Goal: Information Seeking & Learning: Learn about a topic

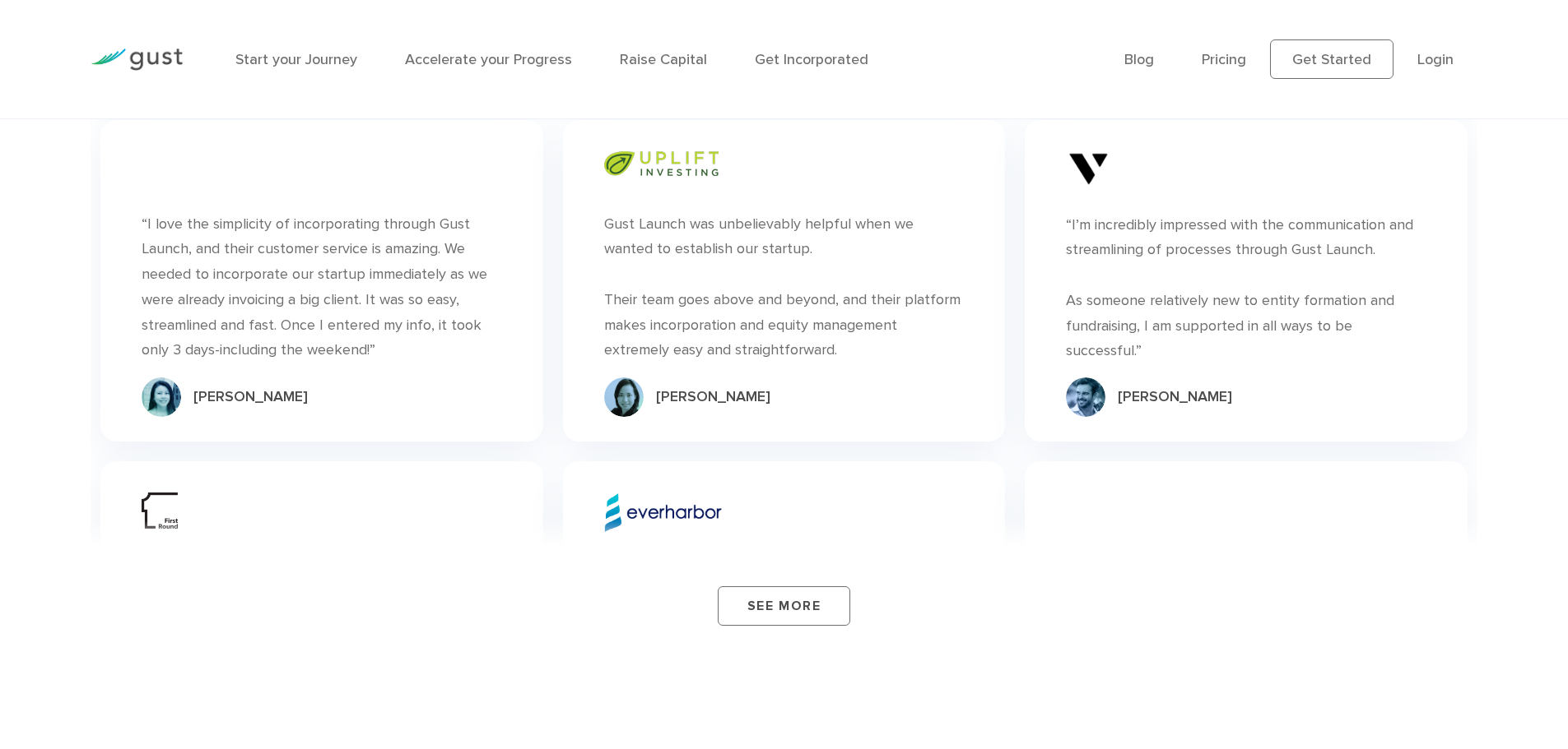
scroll to position [5264, 0]
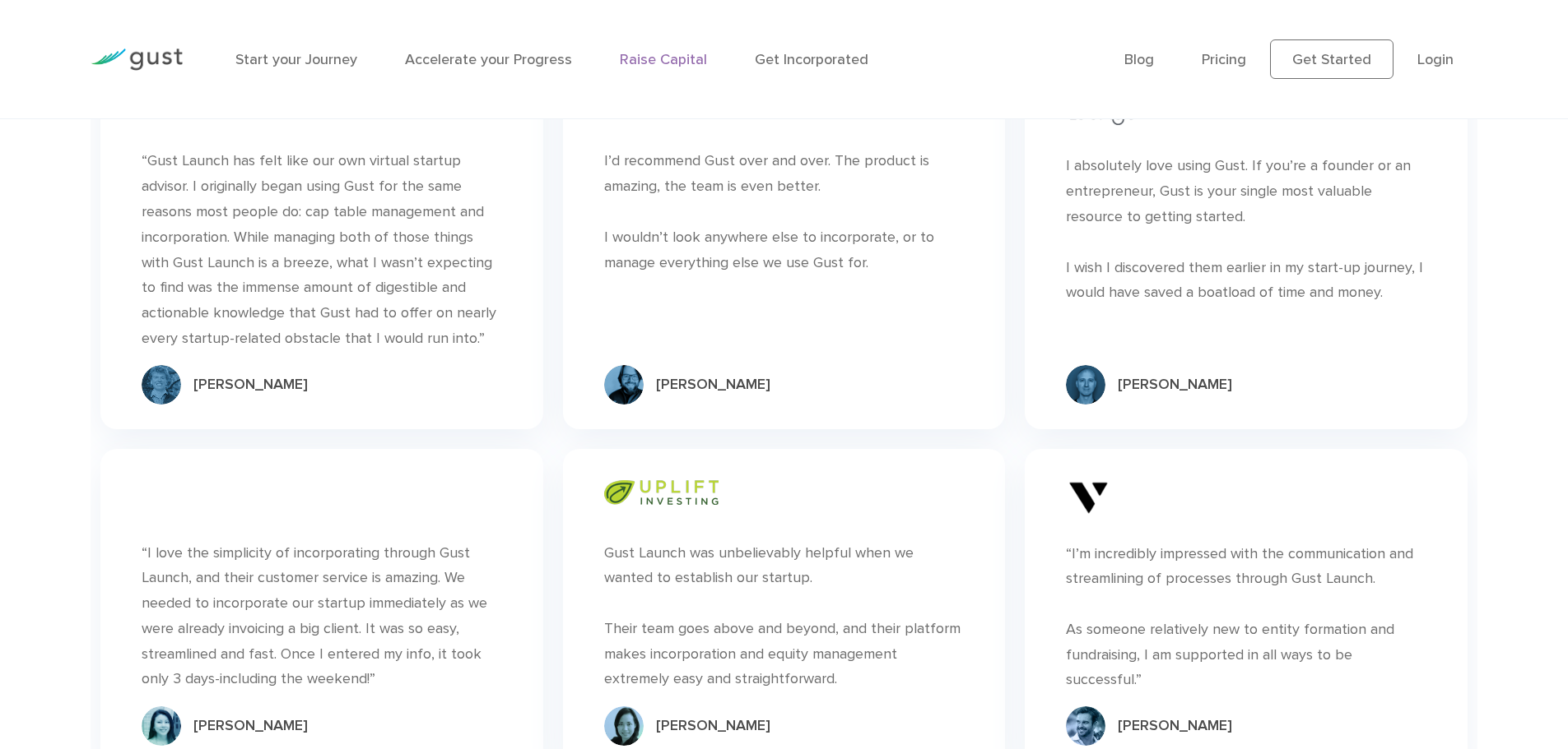
click at [696, 64] on link "Raise Capital" at bounding box center [663, 60] width 87 height 17
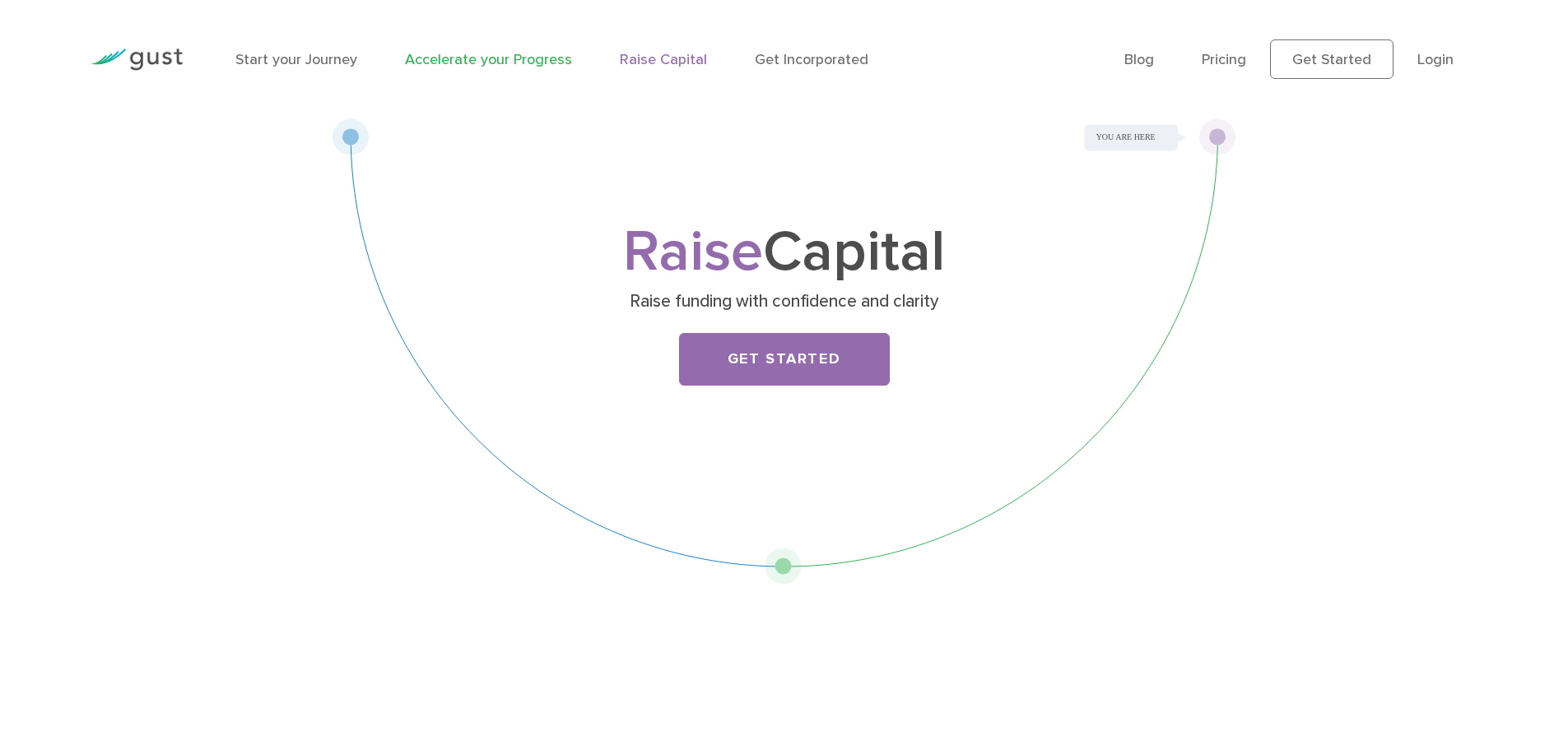
click at [449, 63] on link "Accelerate your Progress" at bounding box center [488, 60] width 167 height 17
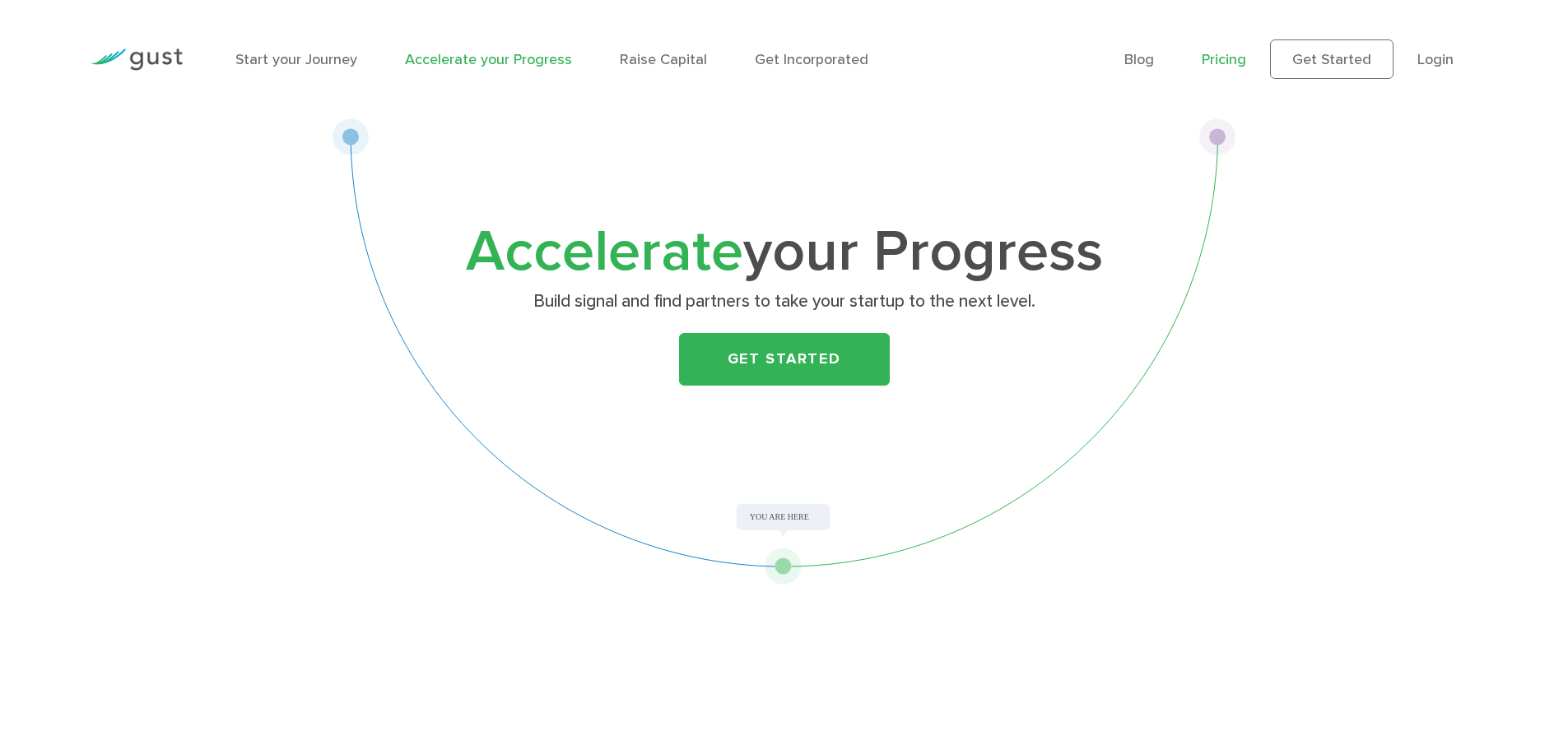
click at [1223, 64] on link "Pricing" at bounding box center [1224, 60] width 45 height 17
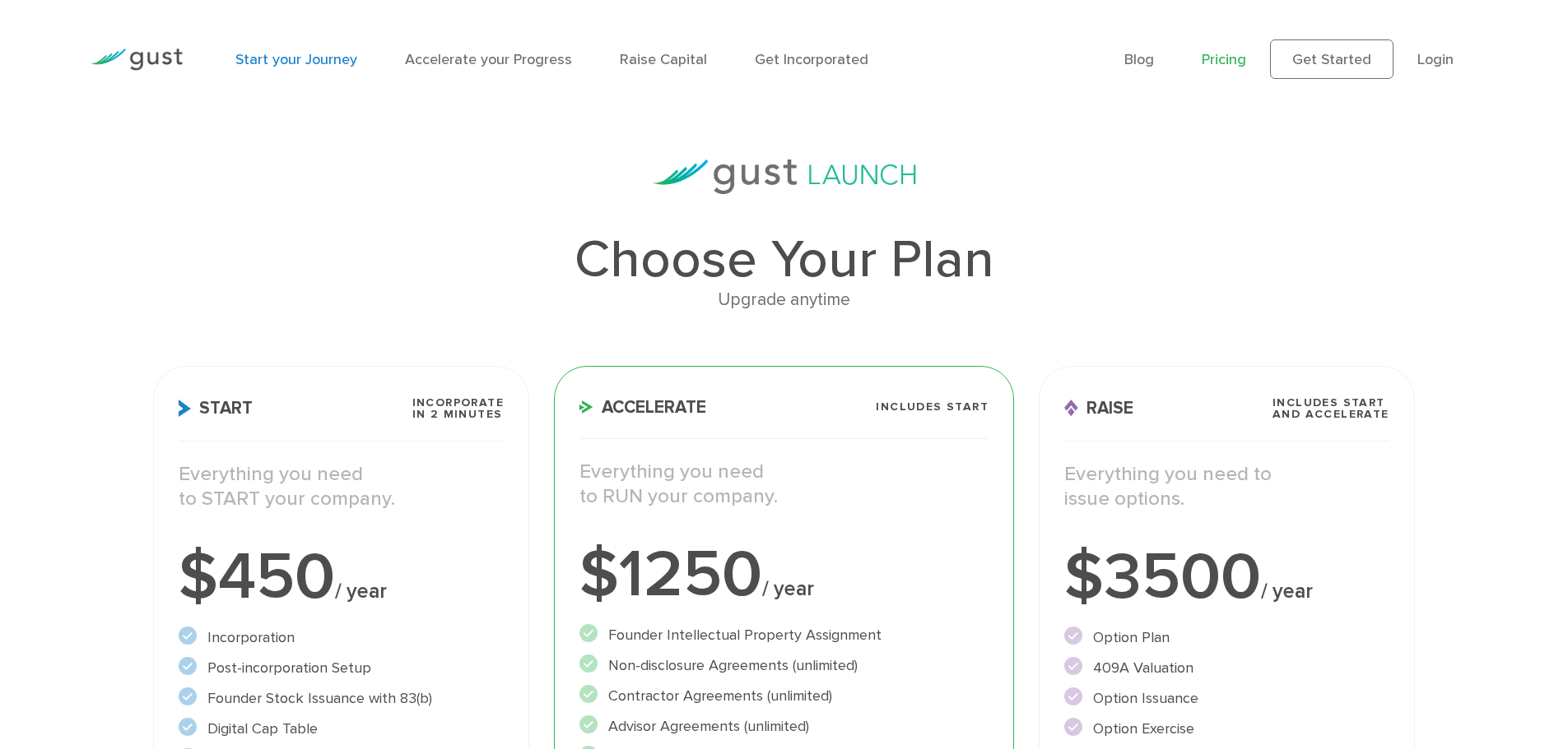
click at [281, 55] on link "Start your Journey" at bounding box center [296, 60] width 121 height 17
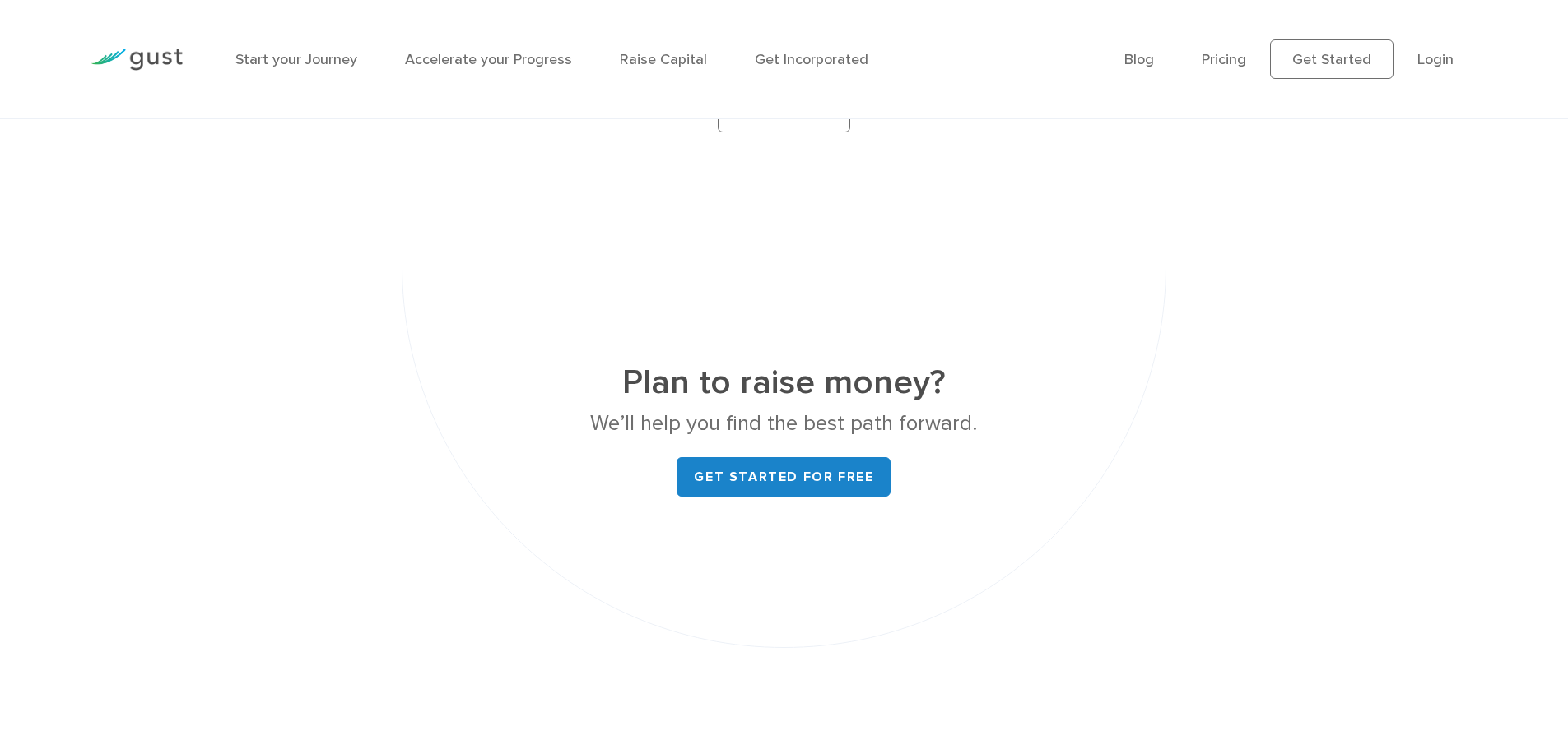
scroll to position [6579, 0]
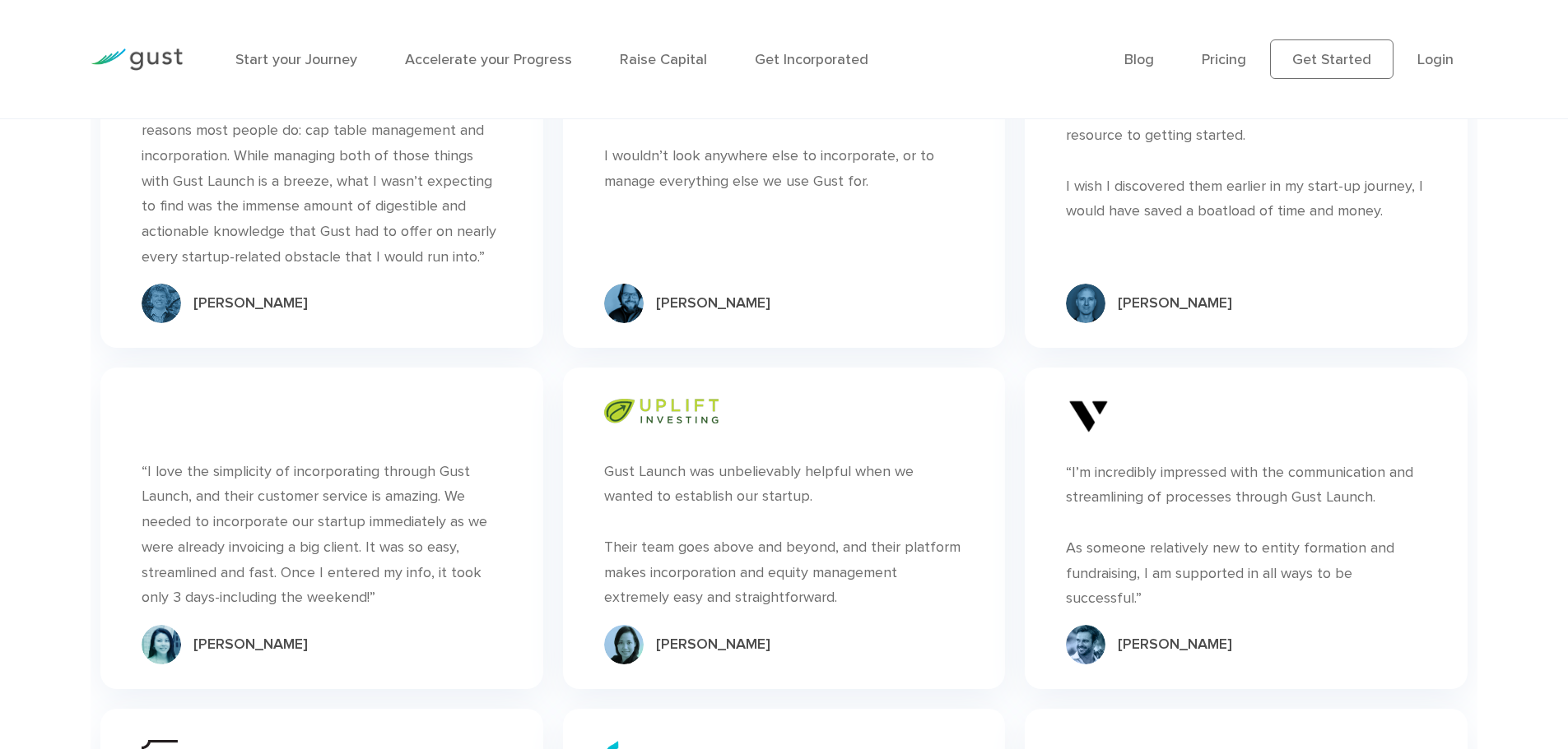
click at [957, 460] on div "“ Gust Launch was unbelievably helpful when we wanted to establish our startup.…" at bounding box center [783, 529] width 442 height 322
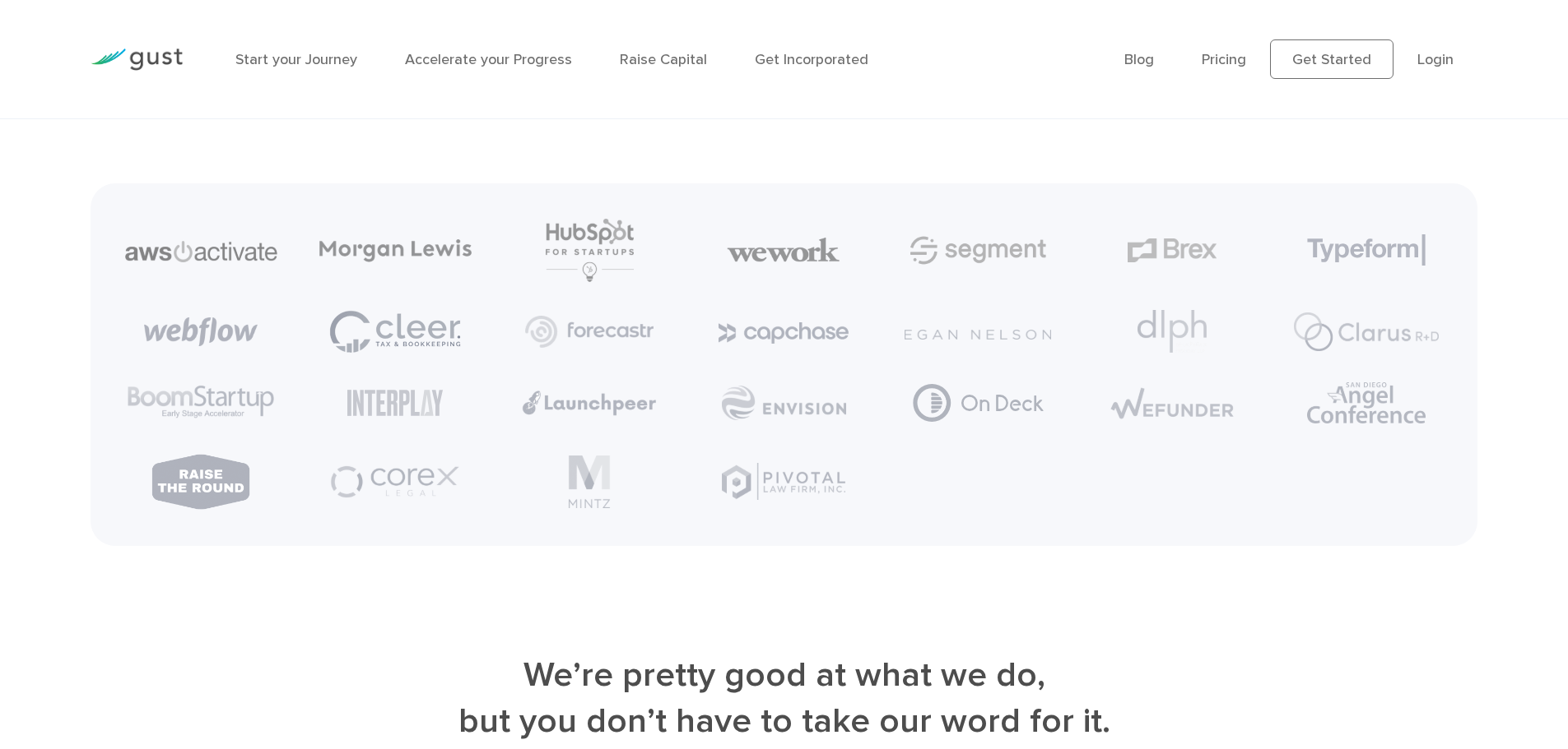
scroll to position [4112, 0]
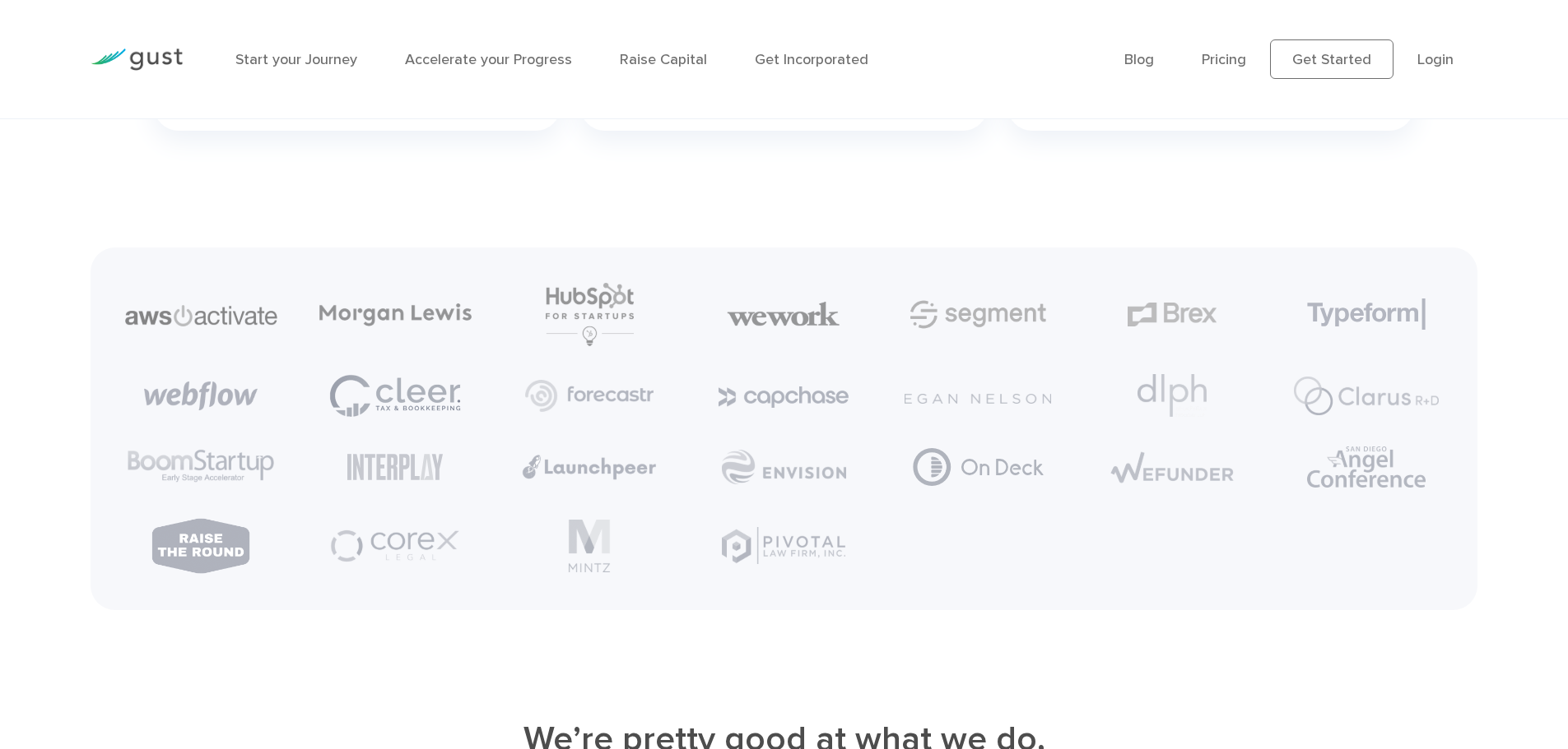
drag, startPoint x: 982, startPoint y: 403, endPoint x: 1515, endPoint y: 251, distance: 554.2
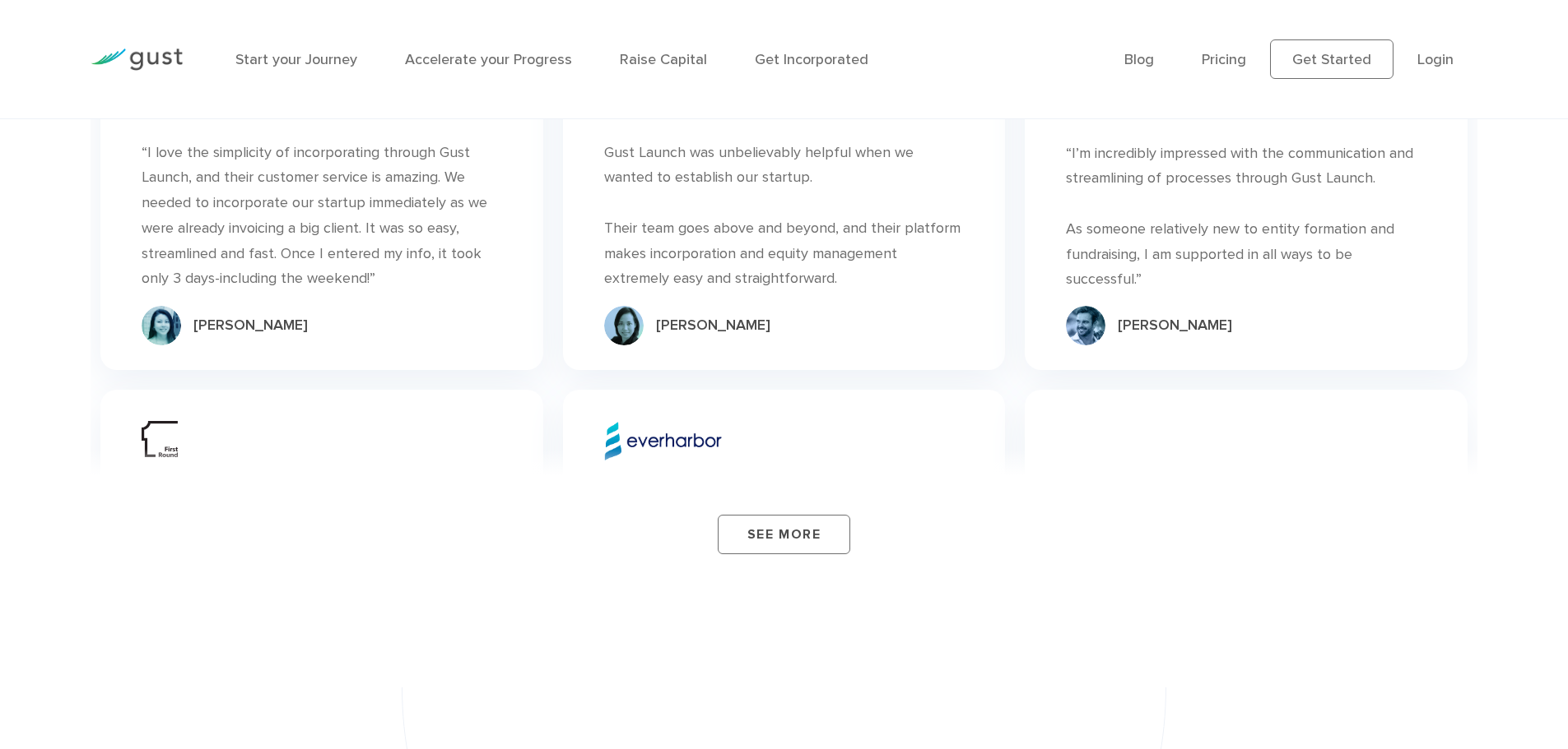
scroll to position [5674, 0]
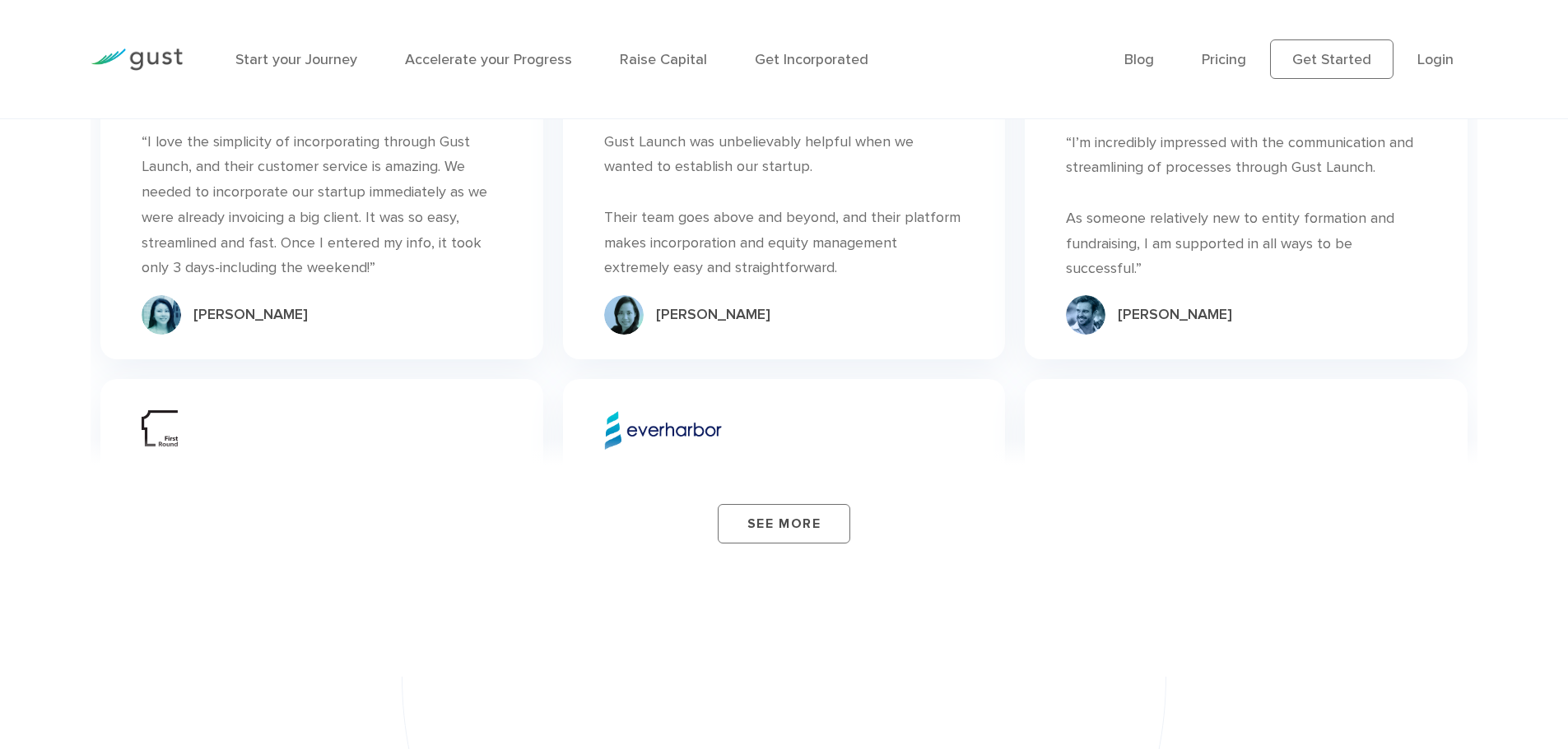
drag, startPoint x: 812, startPoint y: 558, endPoint x: 803, endPoint y: 561, distance: 9.5
click at [812, 544] on link "See More" at bounding box center [784, 524] width 133 height 39
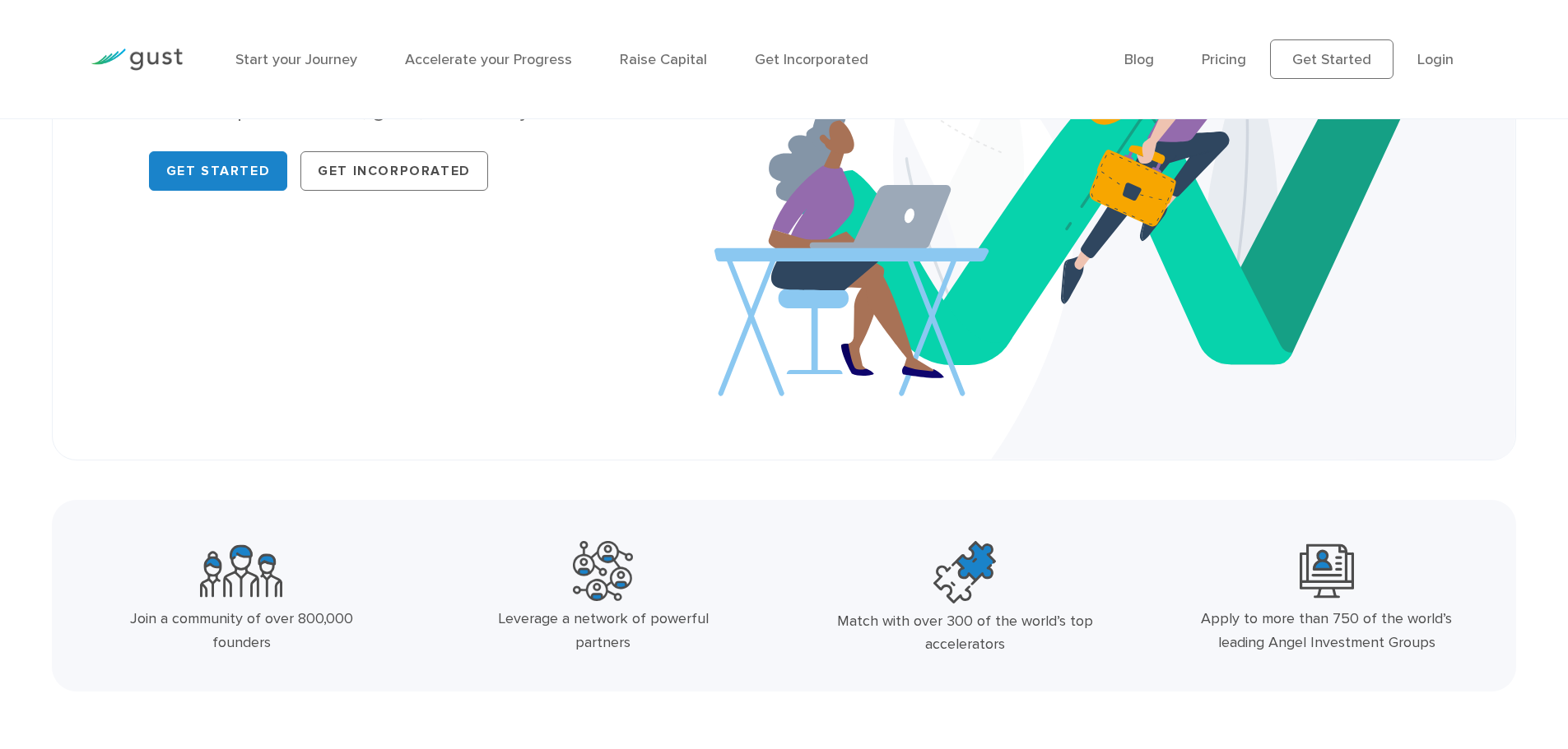
scroll to position [0, 0]
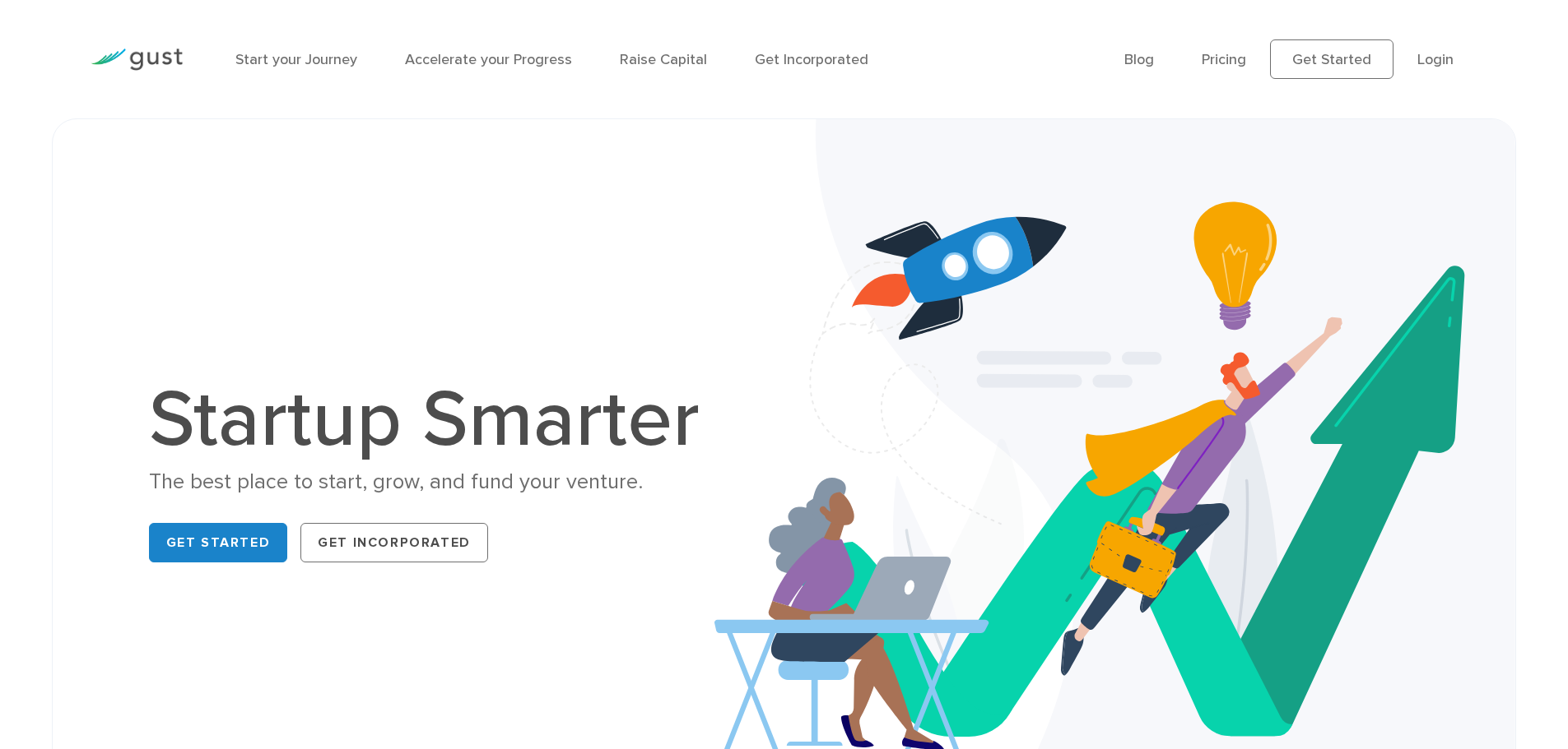
click at [162, 53] on img at bounding box center [136, 60] width 93 height 22
click at [802, 53] on link "Get Incorporated" at bounding box center [812, 60] width 114 height 17
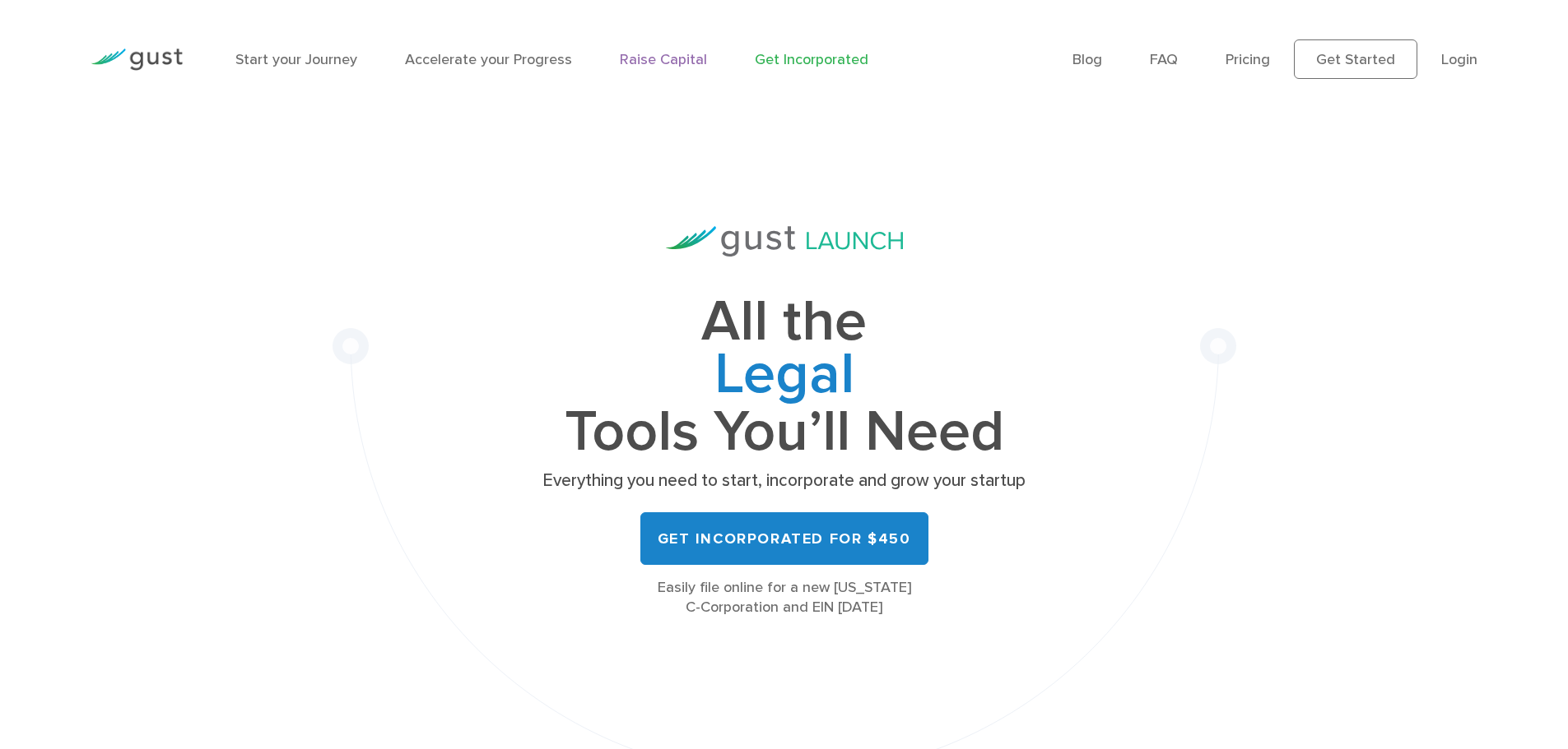
click at [684, 51] on link "Raise Capital" at bounding box center [663, 60] width 87 height 17
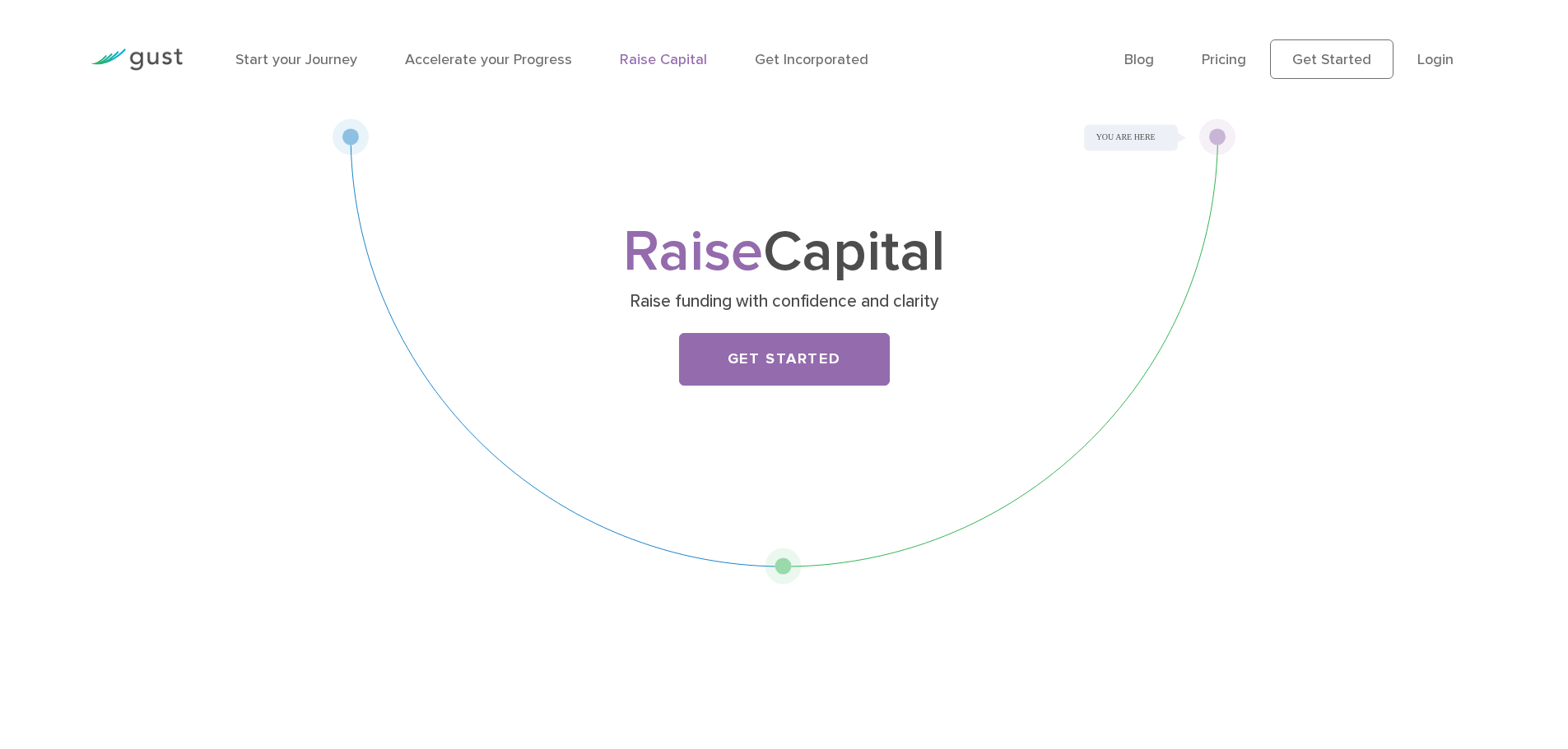
click at [518, 59] on link "Accelerate your Progress" at bounding box center [488, 60] width 167 height 17
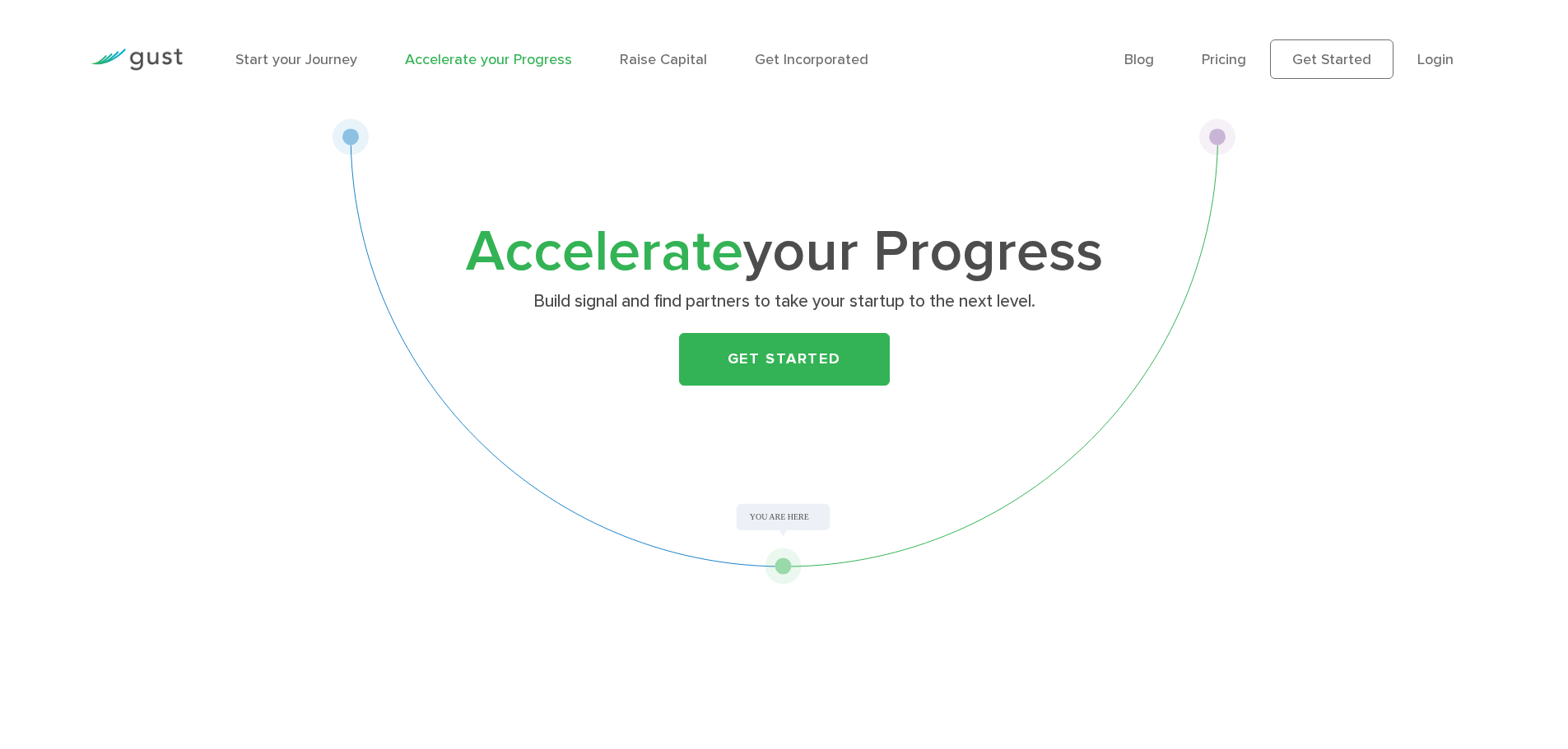
click at [301, 68] on li "Start your Journey" at bounding box center [296, 60] width 121 height 22
click at [306, 62] on link "Start your Journey" at bounding box center [296, 60] width 121 height 17
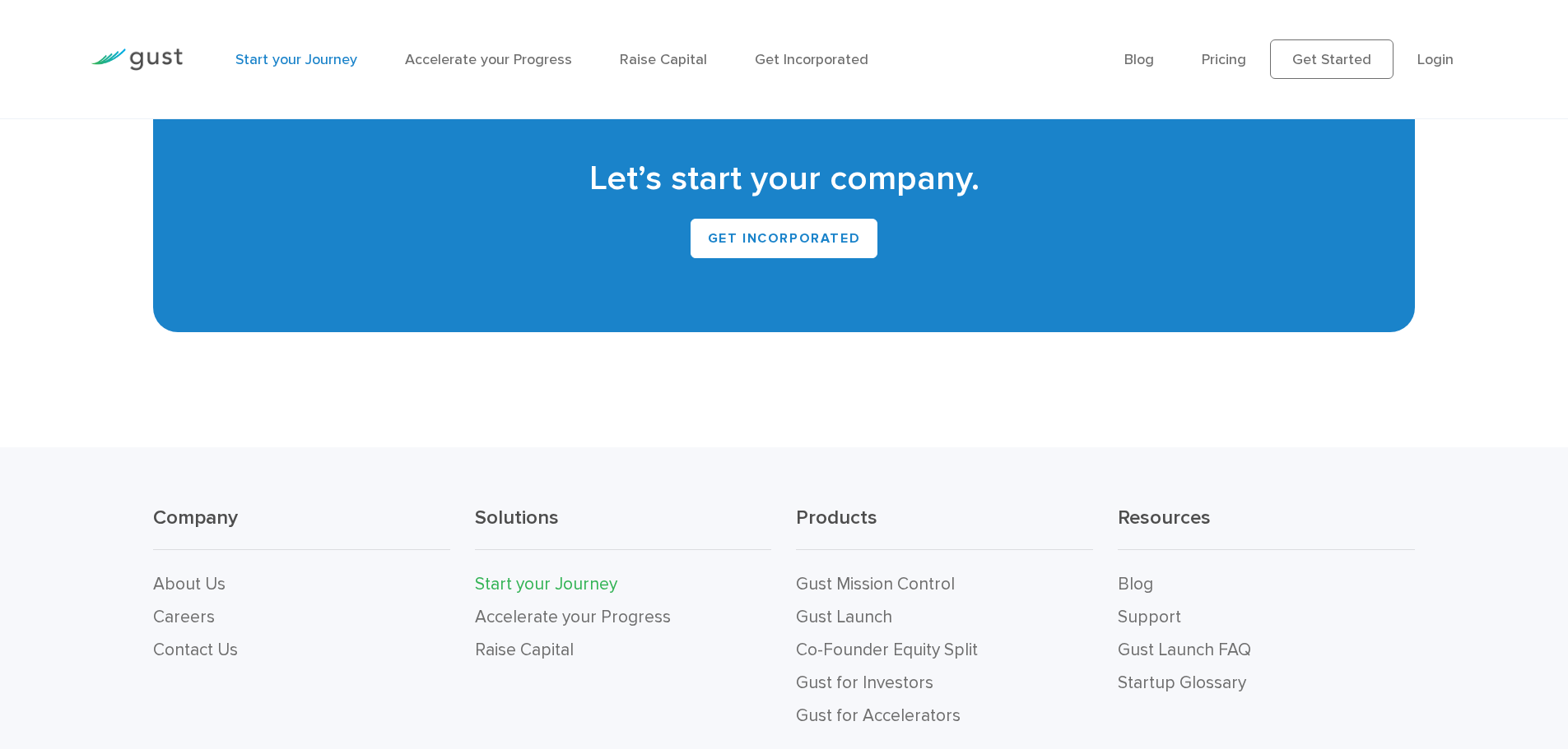
scroll to position [3747, 0]
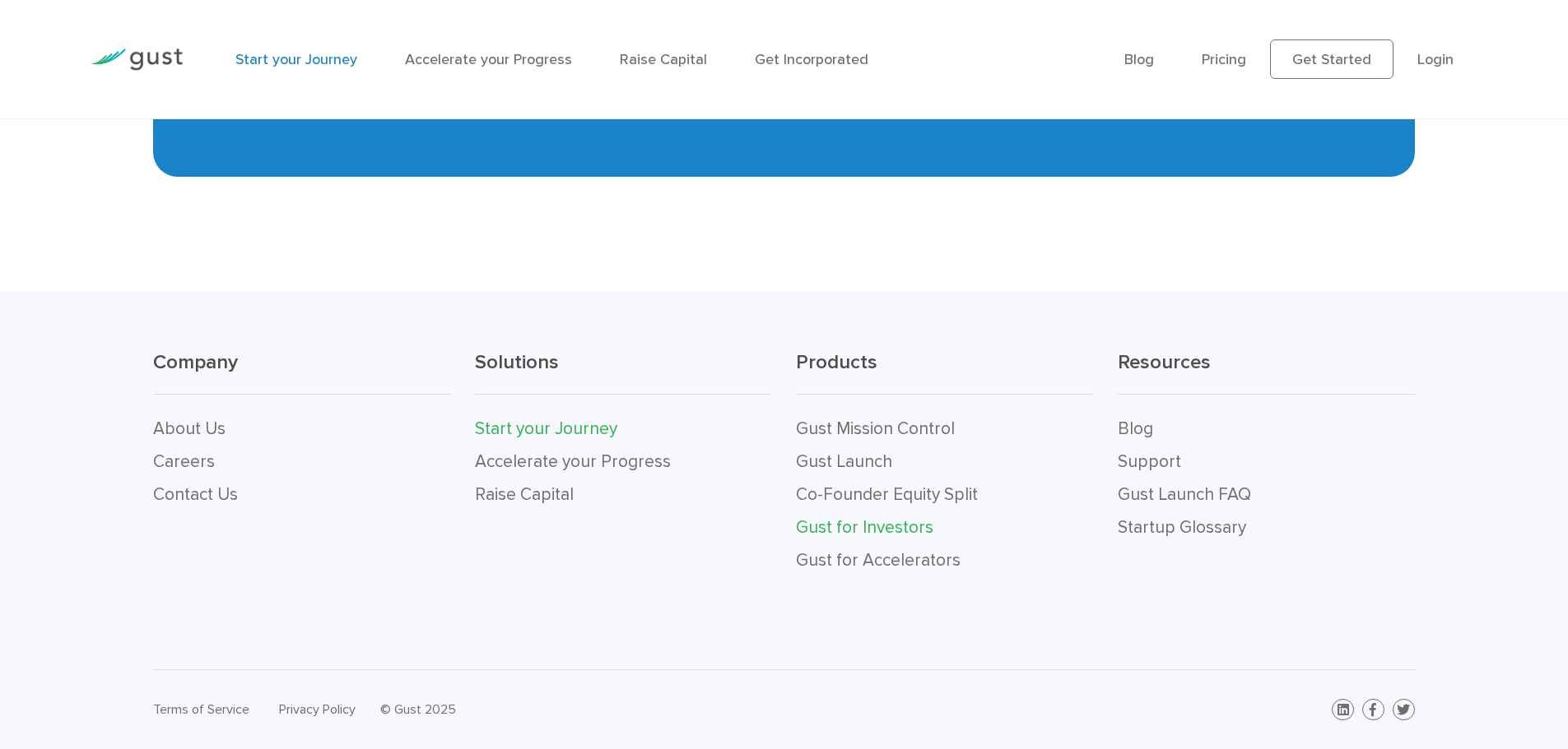
click at [889, 533] on link "Gust for Investors" at bounding box center [864, 528] width 137 height 21
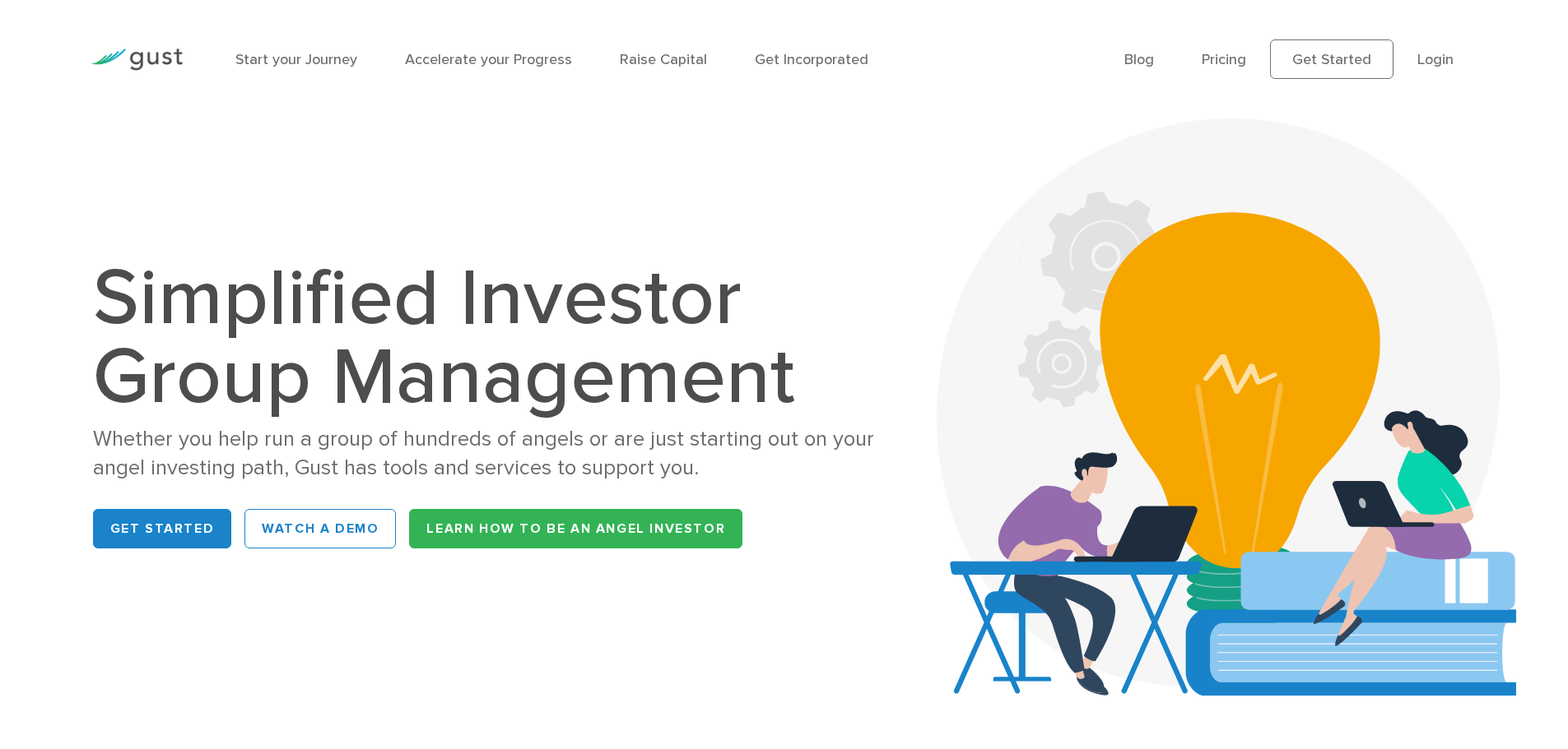
click at [145, 51] on img at bounding box center [136, 60] width 93 height 22
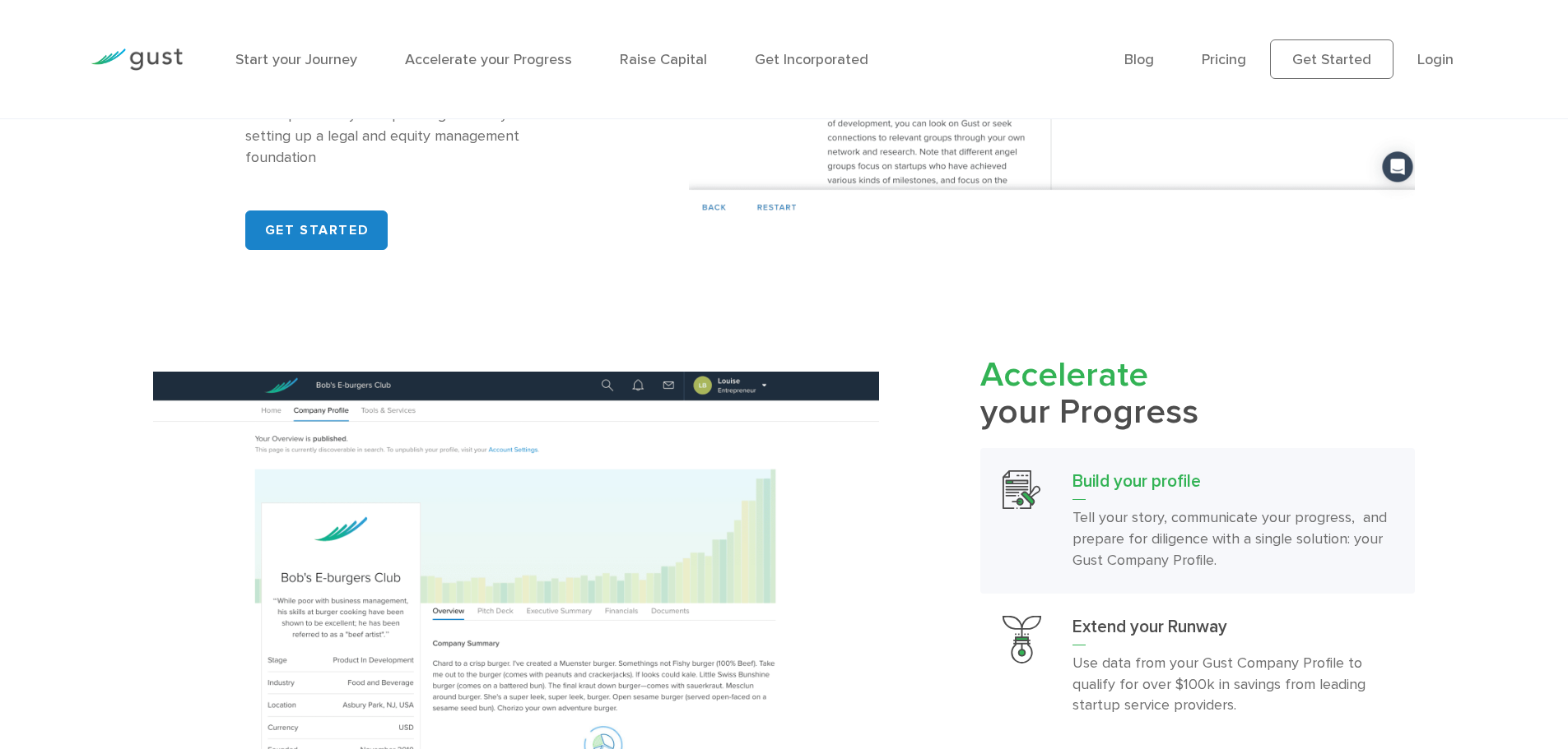
scroll to position [1316, 0]
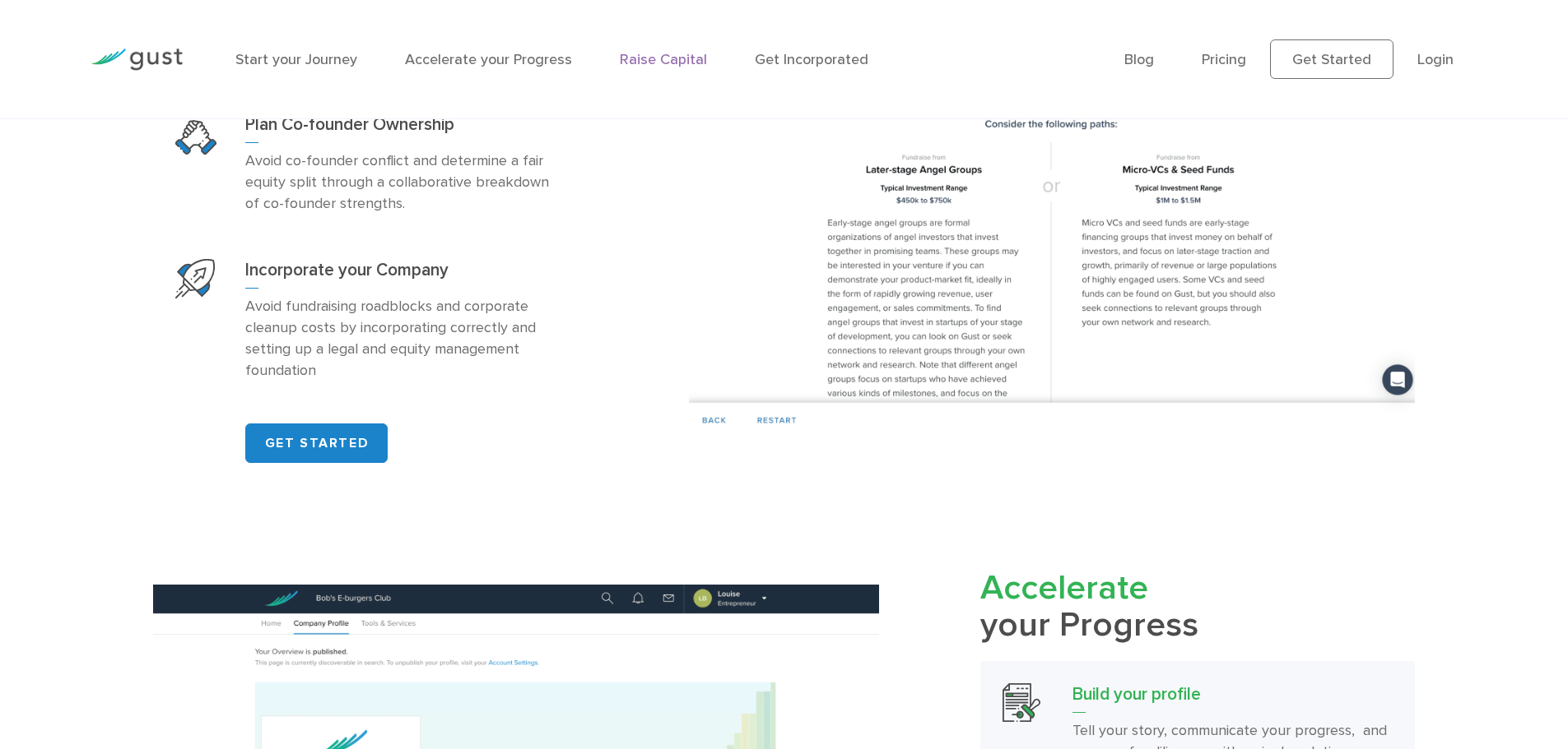
click at [671, 59] on link "Raise Capital" at bounding box center [663, 60] width 87 height 17
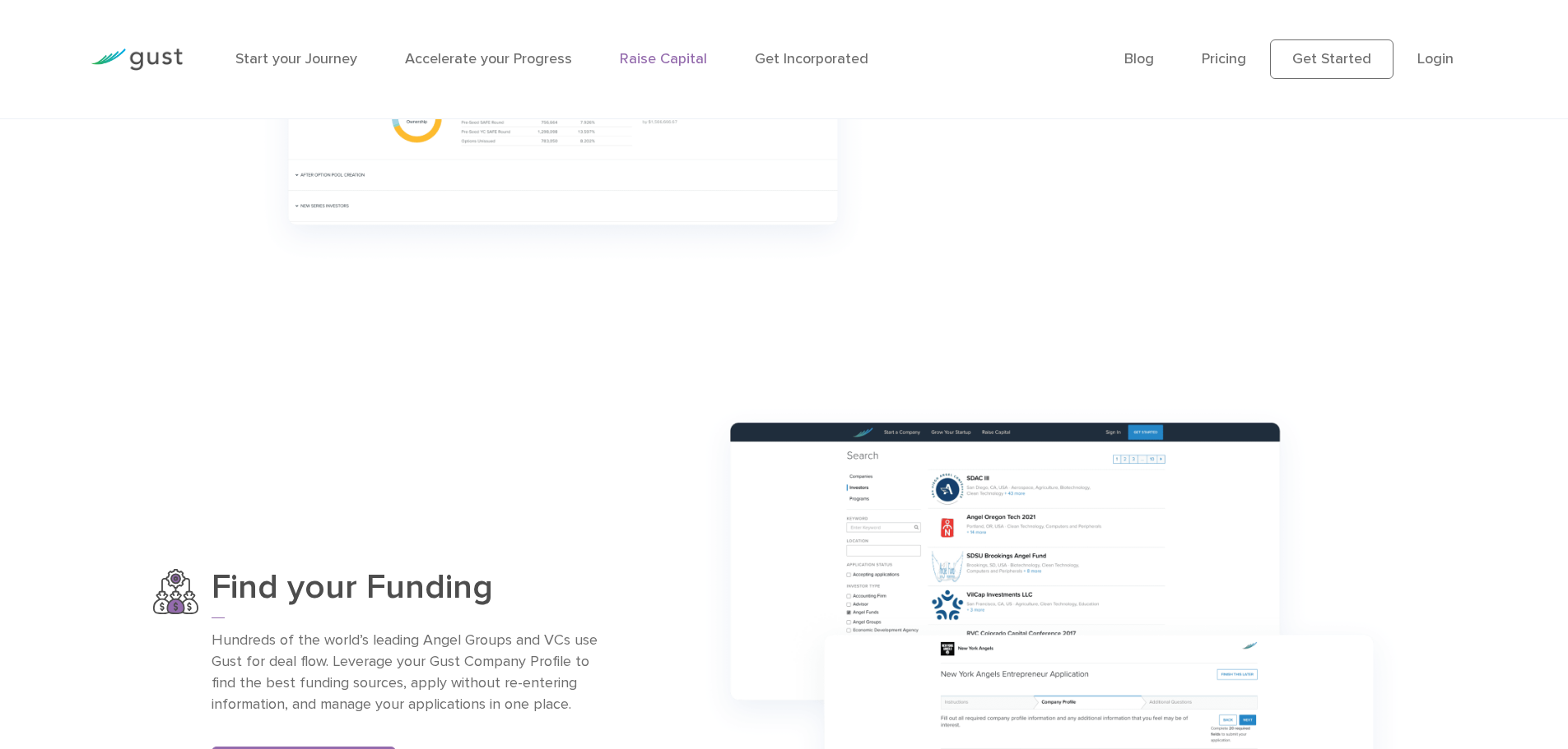
scroll to position [874, 0]
